Goal: Information Seeking & Learning: Learn about a topic

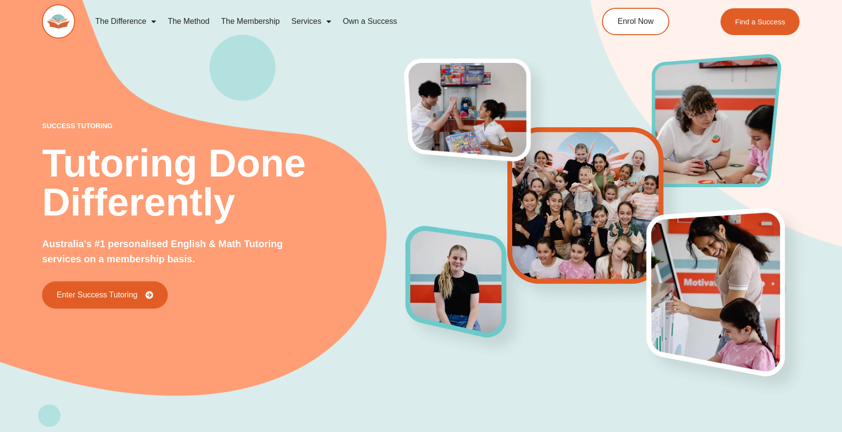
click at [237, 21] on link "The Membership" at bounding box center [250, 21] width 70 height 22
click at [183, 21] on link "The Method" at bounding box center [188, 21] width 53 height 22
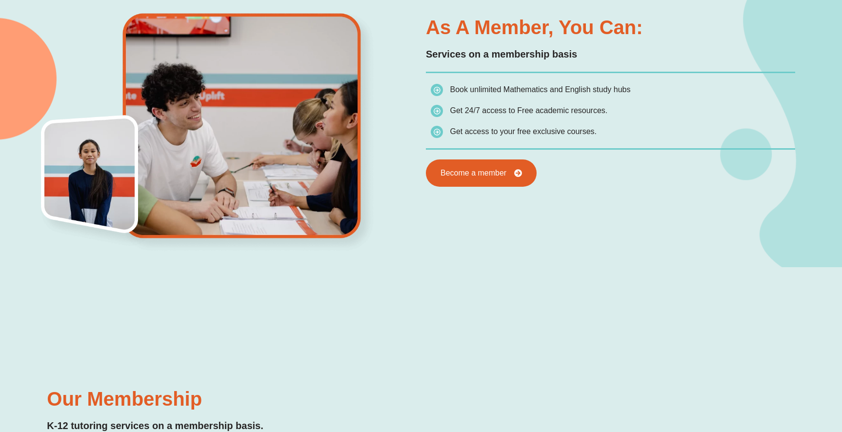
scroll to position [618, 0]
